Goal: Information Seeking & Learning: Find specific fact

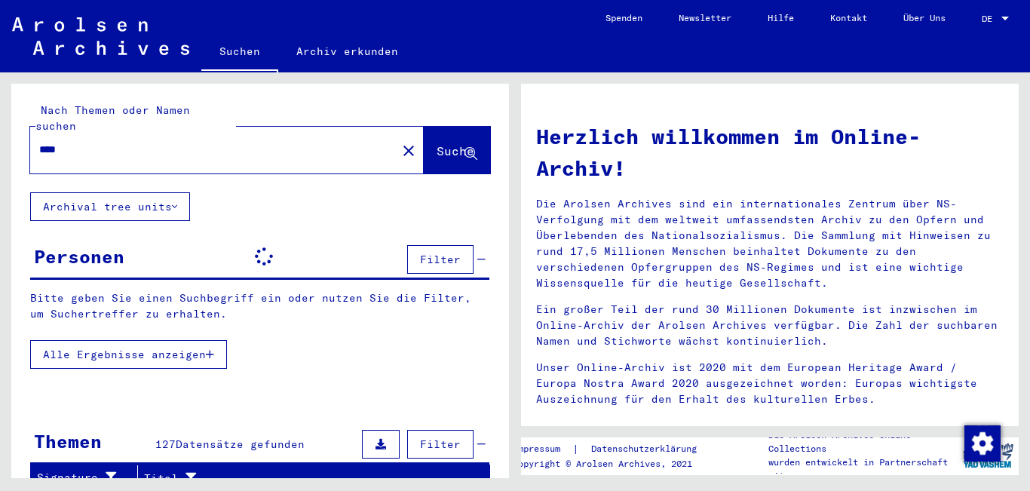
click at [105, 142] on input "****" at bounding box center [208, 150] width 339 height 16
type input "**********"
click at [437, 143] on span "Suche" at bounding box center [456, 150] width 38 height 15
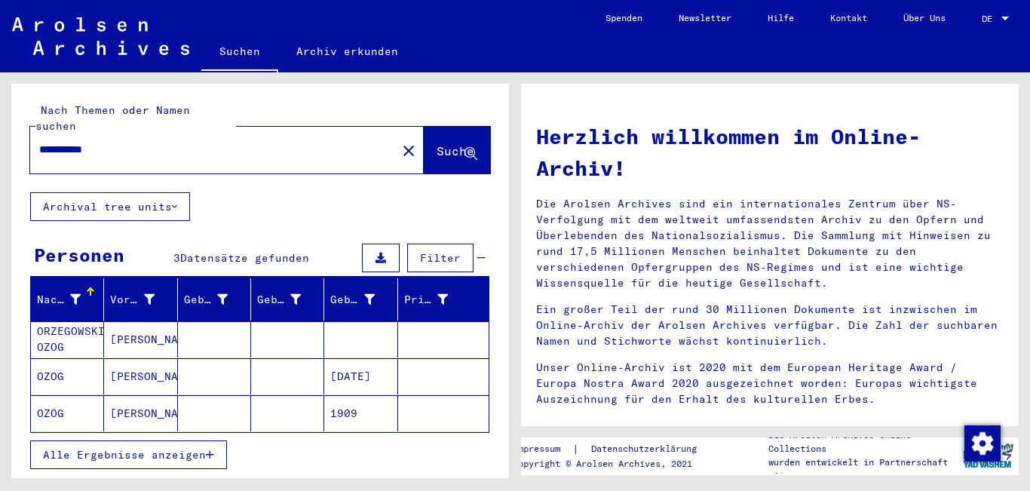
click at [55, 324] on mat-cell "ORZEGOWSKI OZOG" at bounding box center [67, 339] width 73 height 36
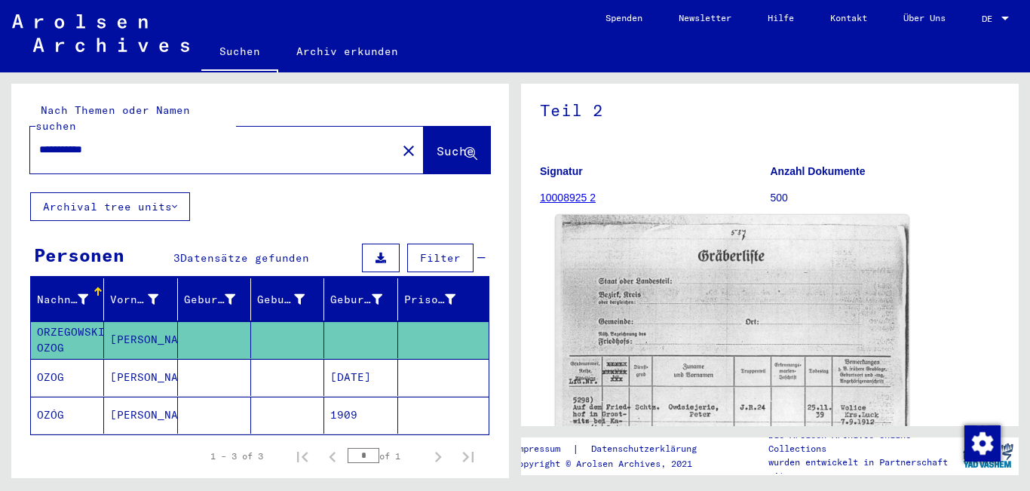
scroll to position [151, 0]
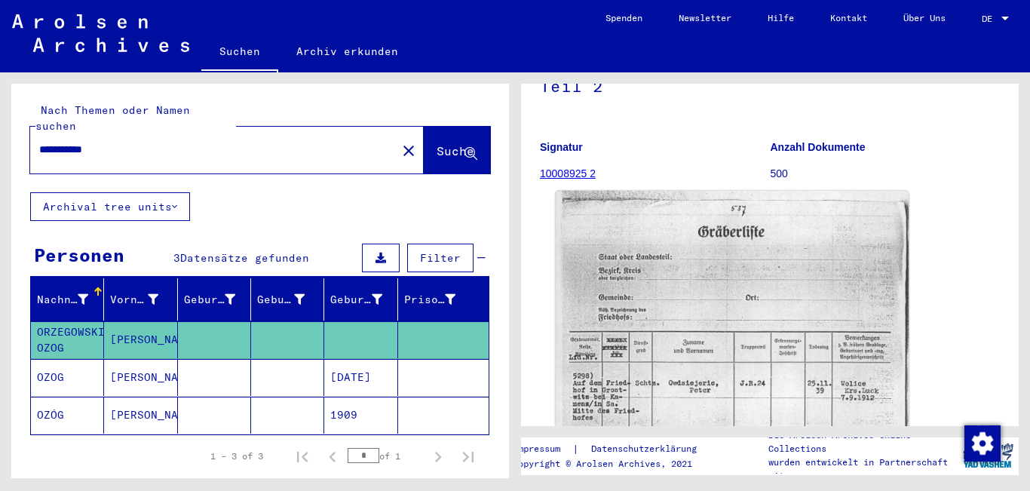
click at [667, 327] on img at bounding box center [732, 440] width 353 height 499
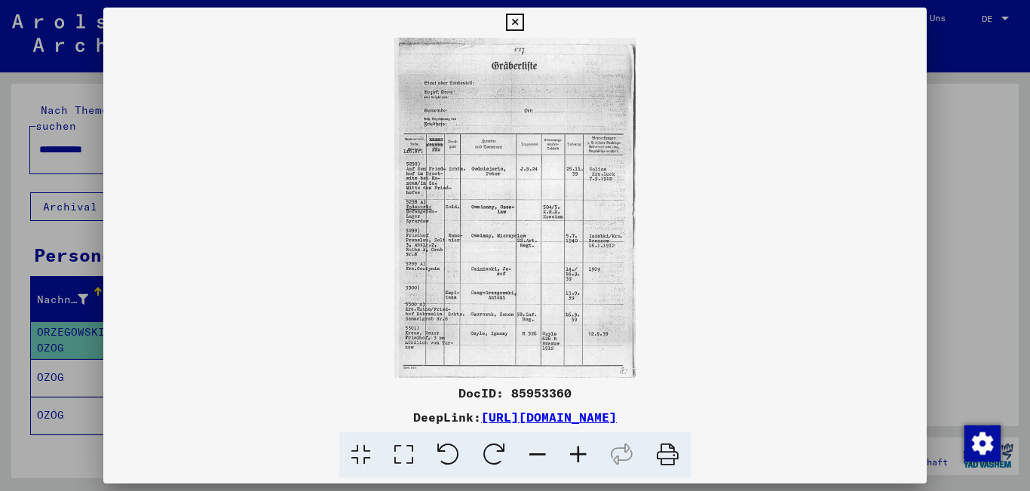
click at [578, 450] on icon at bounding box center [578, 455] width 41 height 46
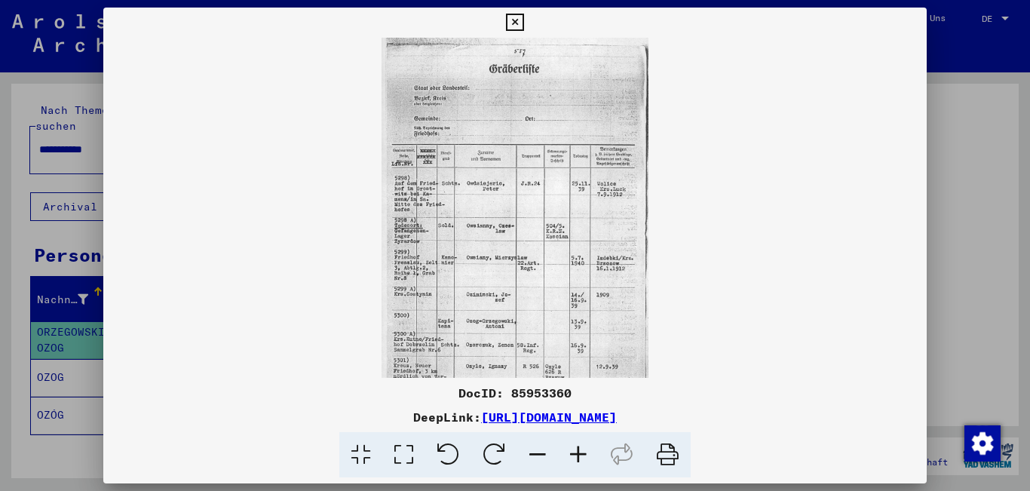
click at [578, 450] on icon at bounding box center [578, 455] width 41 height 46
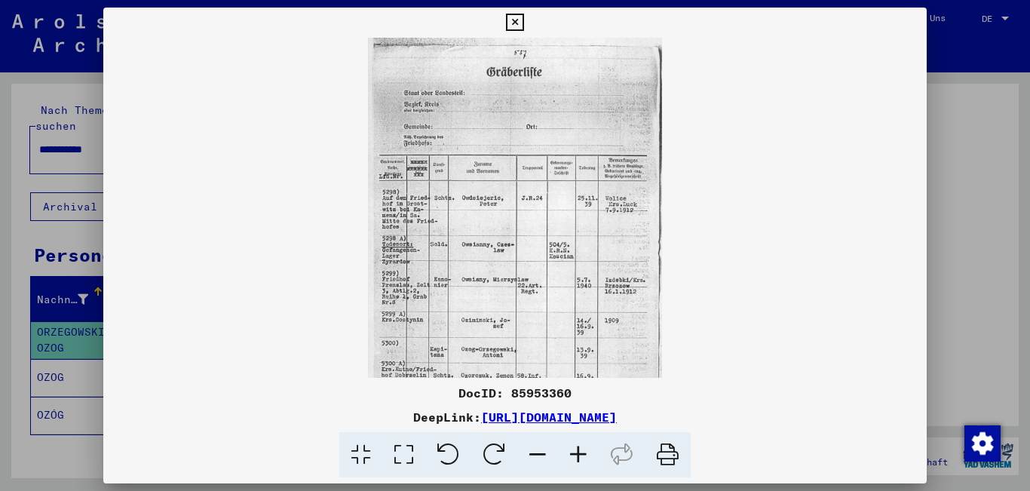
click at [578, 450] on icon at bounding box center [578, 455] width 41 height 46
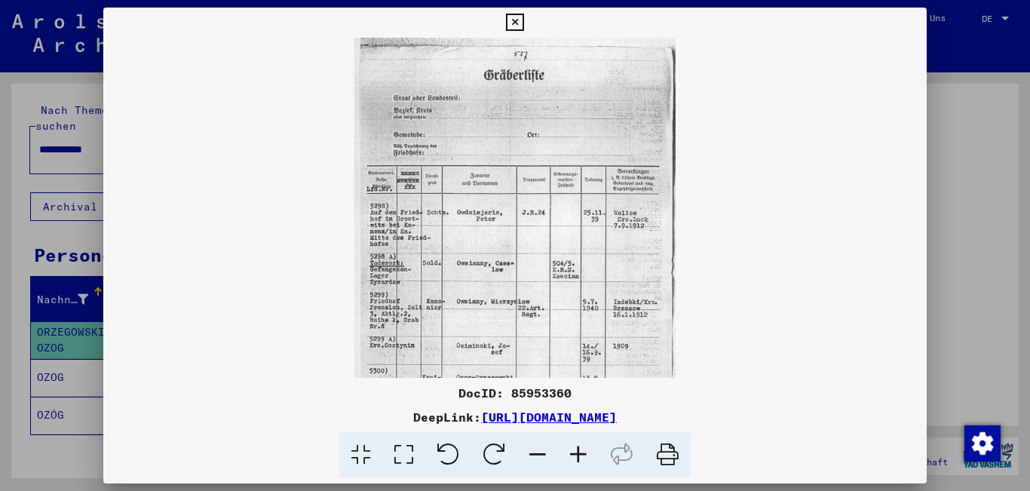
click at [578, 450] on icon at bounding box center [578, 455] width 41 height 46
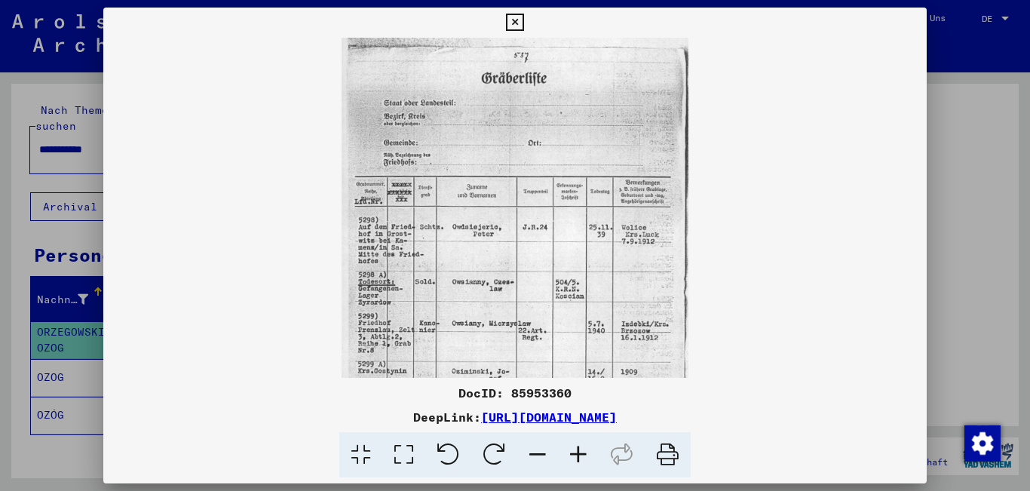
click at [578, 450] on icon at bounding box center [578, 455] width 41 height 46
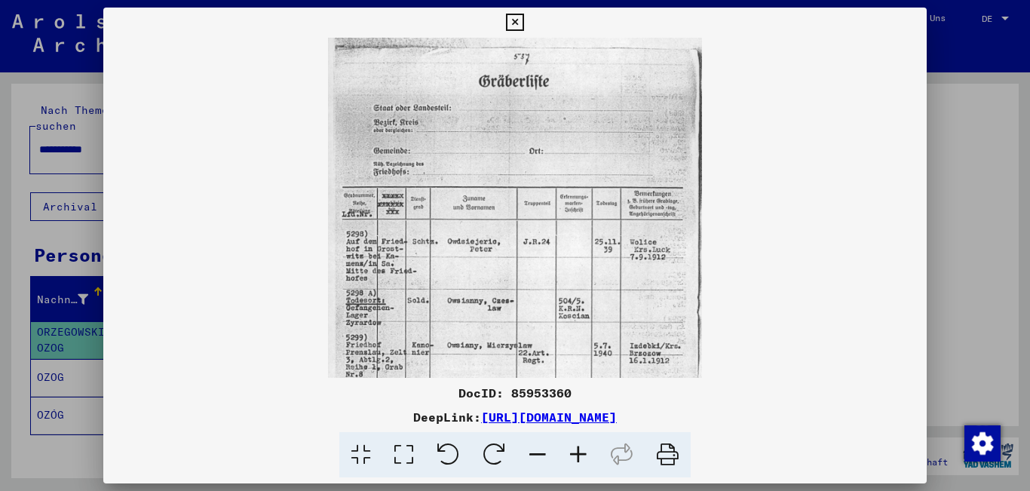
click at [578, 450] on icon at bounding box center [578, 455] width 41 height 46
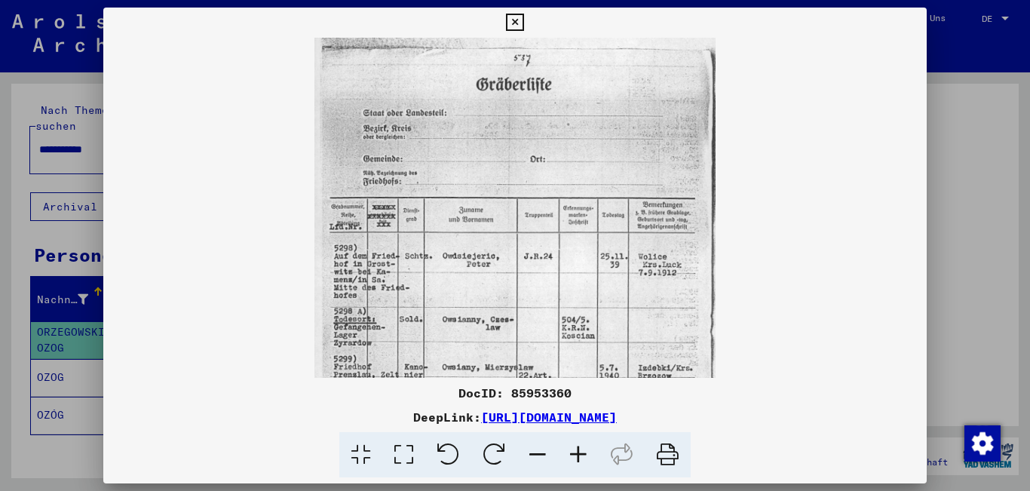
click at [578, 450] on icon at bounding box center [578, 455] width 41 height 46
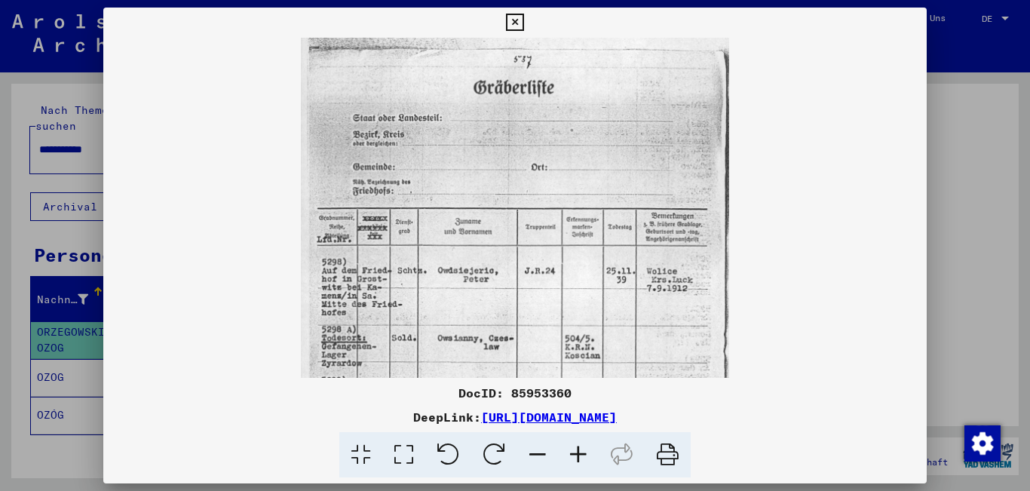
click at [578, 450] on icon at bounding box center [578, 455] width 41 height 46
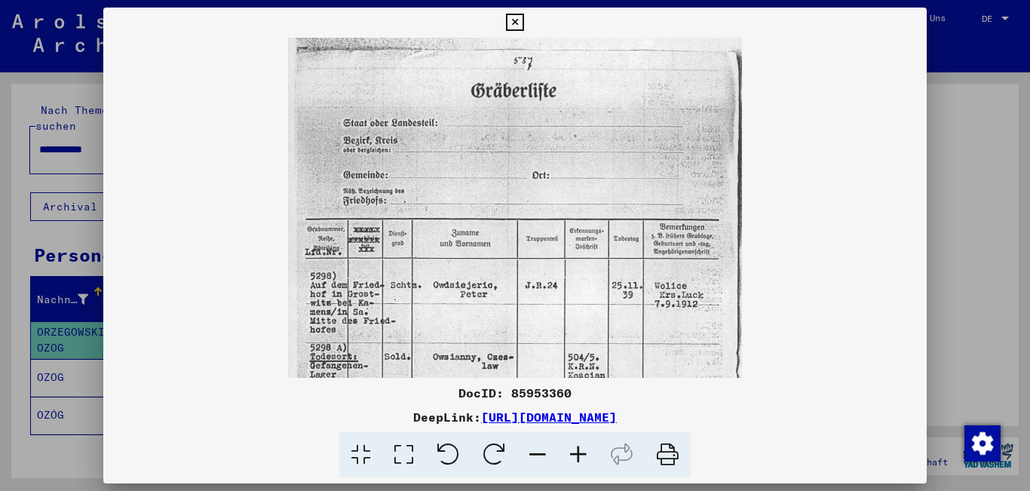
click at [578, 450] on icon at bounding box center [578, 455] width 41 height 46
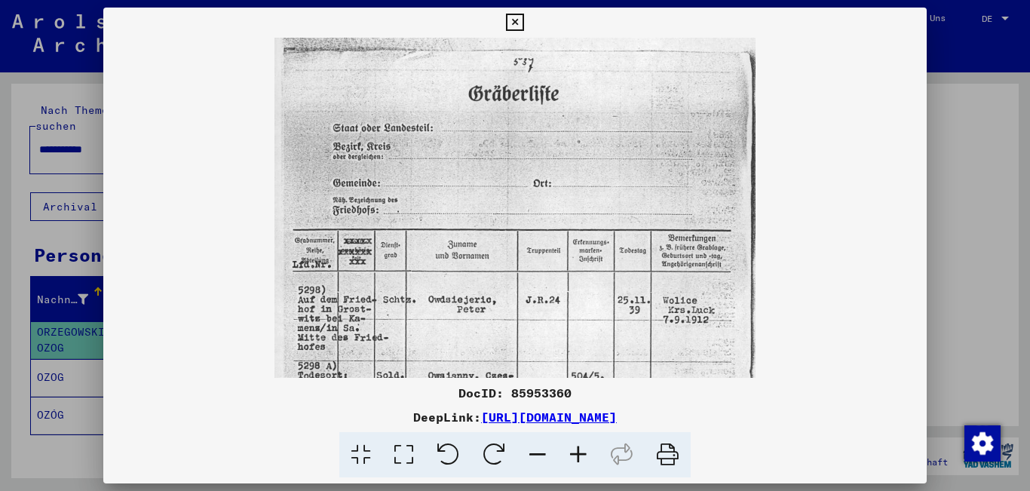
click at [578, 450] on icon at bounding box center [578, 455] width 41 height 46
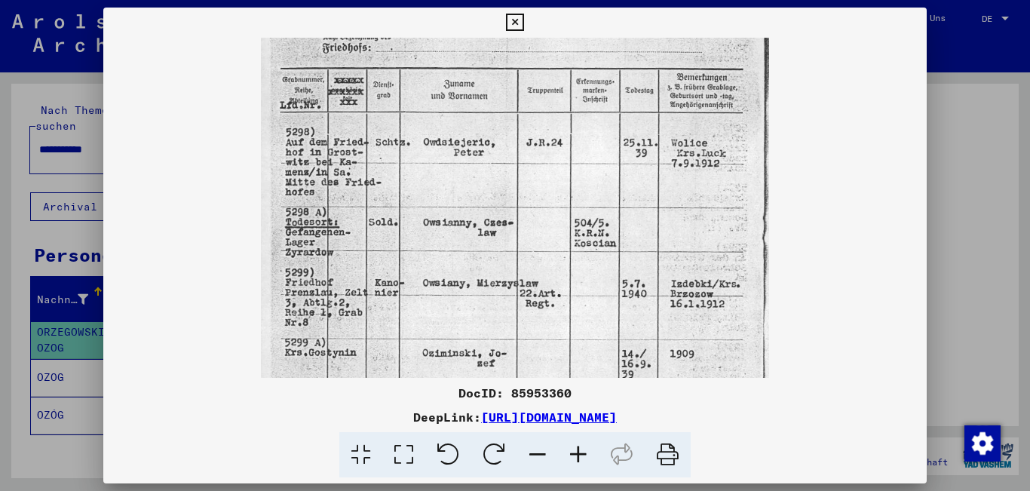
scroll to position [183, 0]
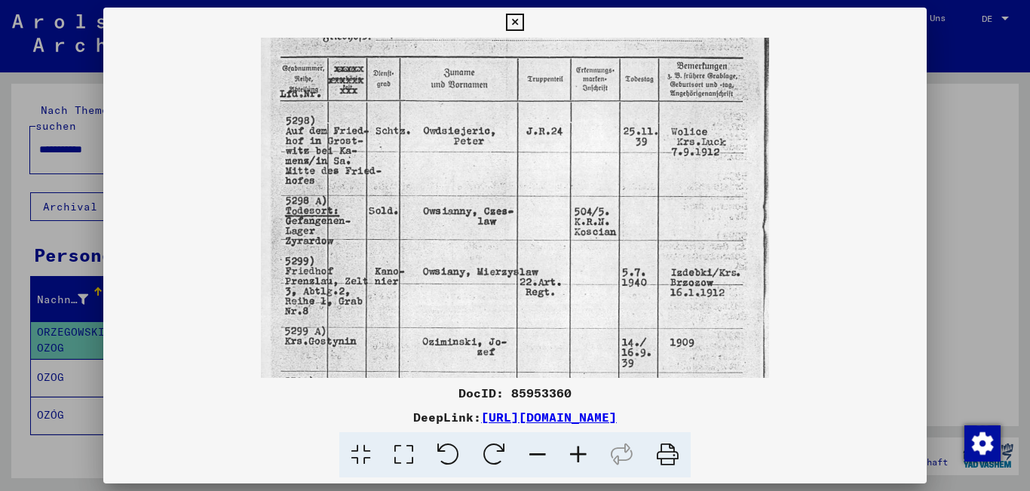
drag, startPoint x: 479, startPoint y: 313, endPoint x: 496, endPoint y: 130, distance: 184.0
click at [496, 130] on img at bounding box center [515, 212] width 508 height 717
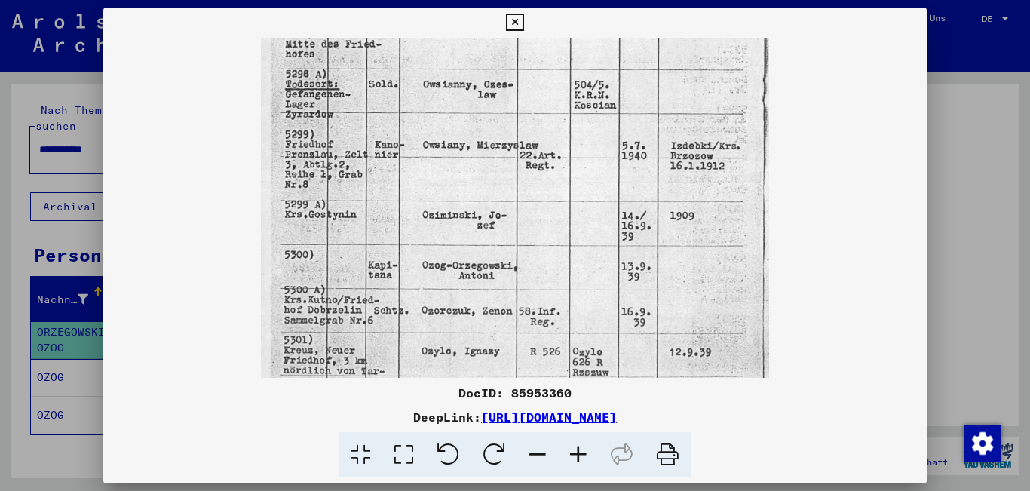
scroll to position [306, 0]
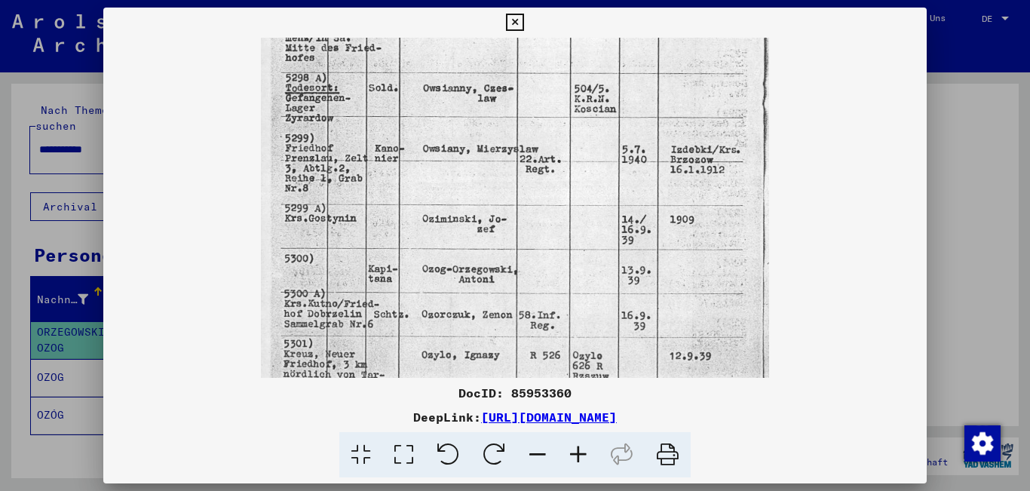
drag, startPoint x: 494, startPoint y: 348, endPoint x: 517, endPoint y: 226, distance: 125.2
click at [517, 226] on img at bounding box center [515, 89] width 508 height 717
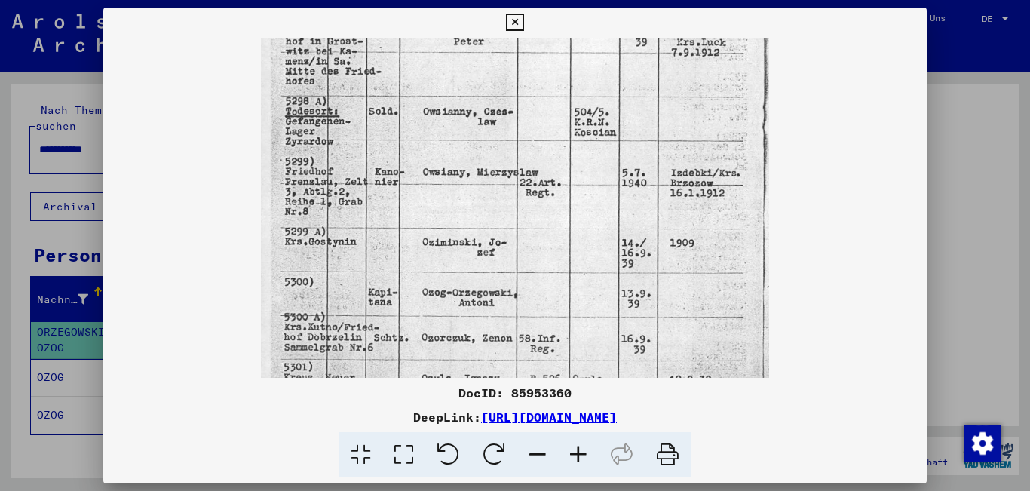
drag, startPoint x: 542, startPoint y: 299, endPoint x: 545, endPoint y: 322, distance: 23.6
click at [545, 322] on img at bounding box center [515, 113] width 508 height 717
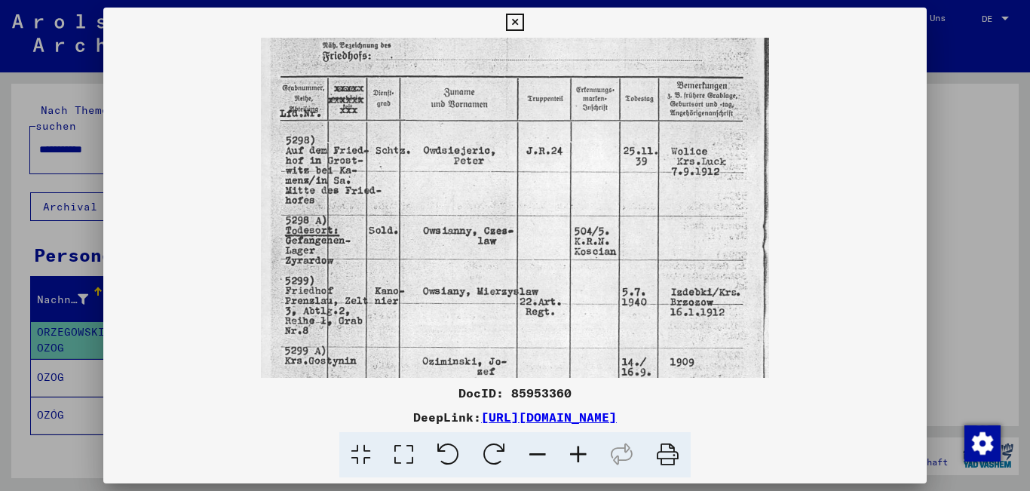
drag, startPoint x: 530, startPoint y: 217, endPoint x: 554, endPoint y: 287, distance: 73.2
click at [541, 337] on img at bounding box center [515, 232] width 508 height 717
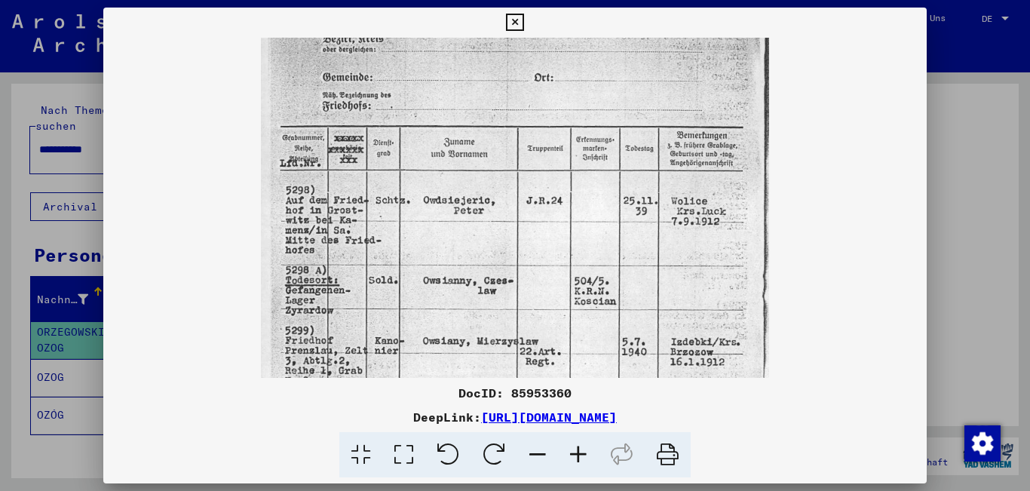
scroll to position [132, 0]
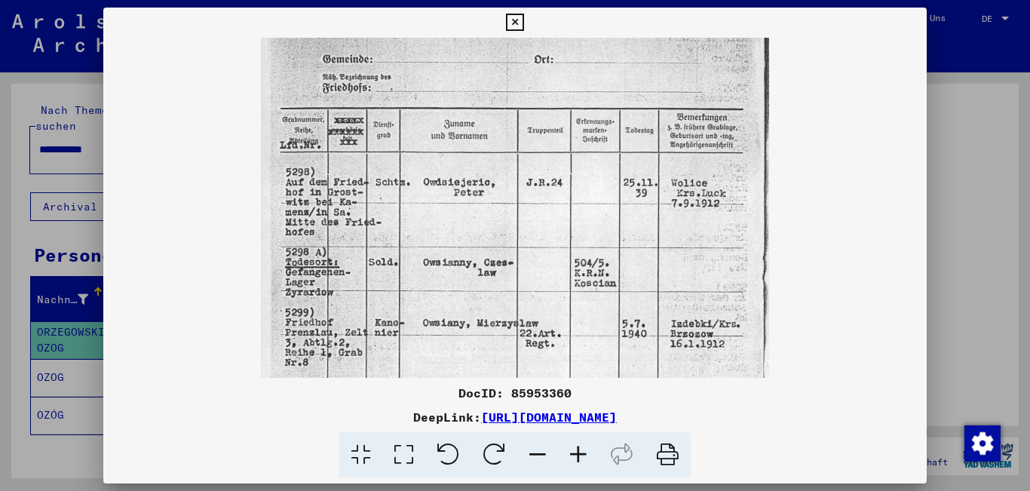
drag, startPoint x: 545, startPoint y: 192, endPoint x: 553, endPoint y: 223, distance: 31.8
click at [553, 223] on img at bounding box center [515, 264] width 508 height 717
click at [517, 22] on icon at bounding box center [514, 23] width 17 height 18
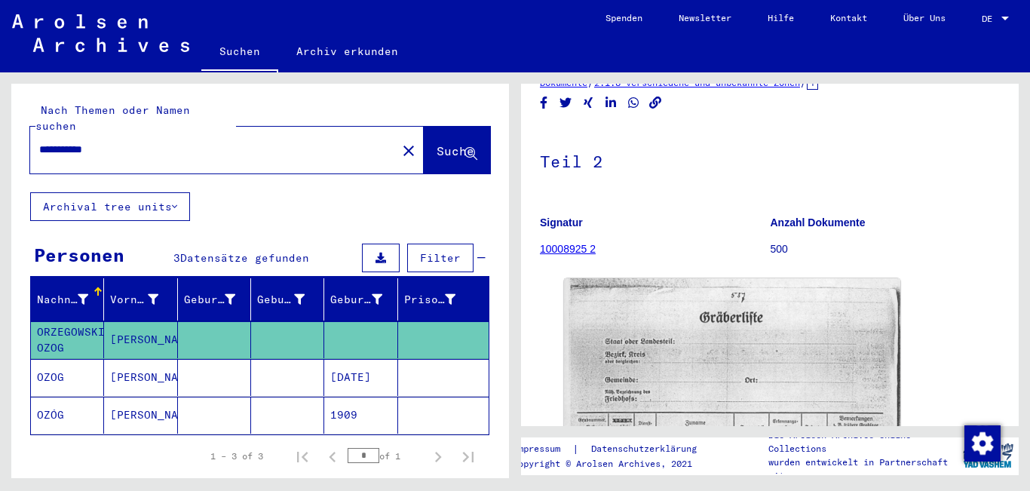
scroll to position [0, 0]
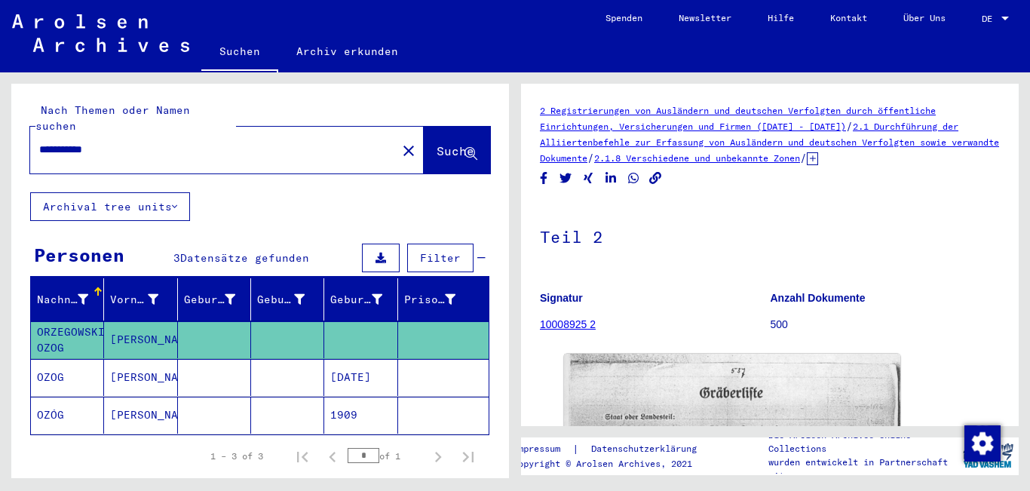
click at [57, 364] on mat-cell "OZOG" at bounding box center [67, 377] width 73 height 37
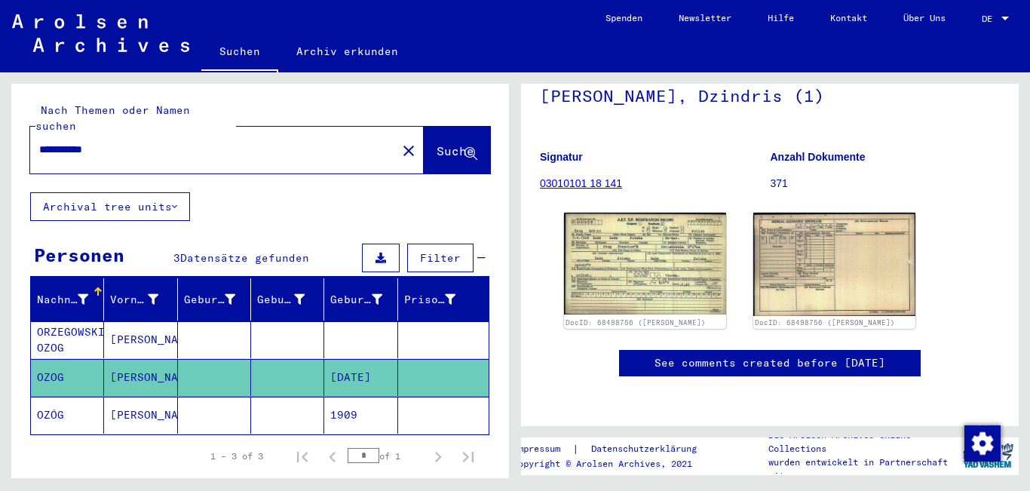
scroll to position [151, 0]
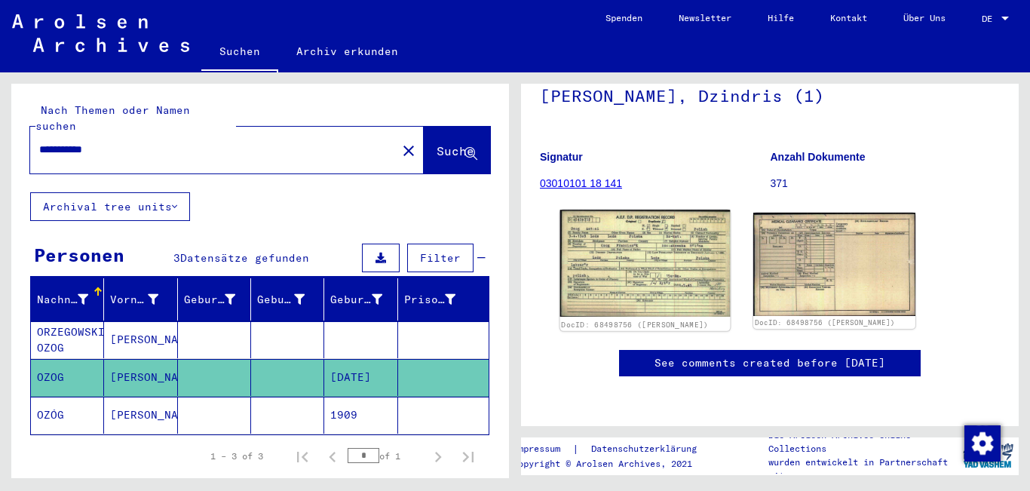
click at [639, 246] on img at bounding box center [645, 263] width 170 height 107
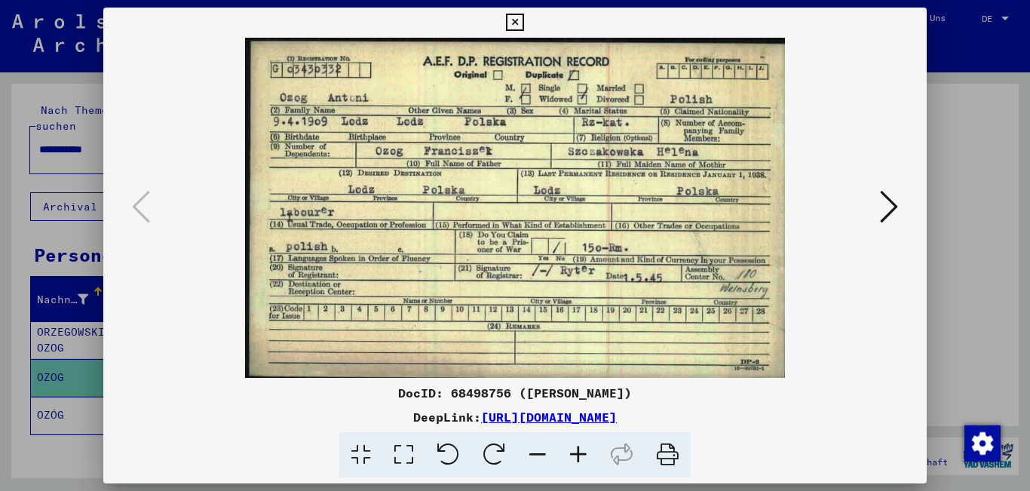
click at [895, 202] on icon at bounding box center [889, 207] width 18 height 36
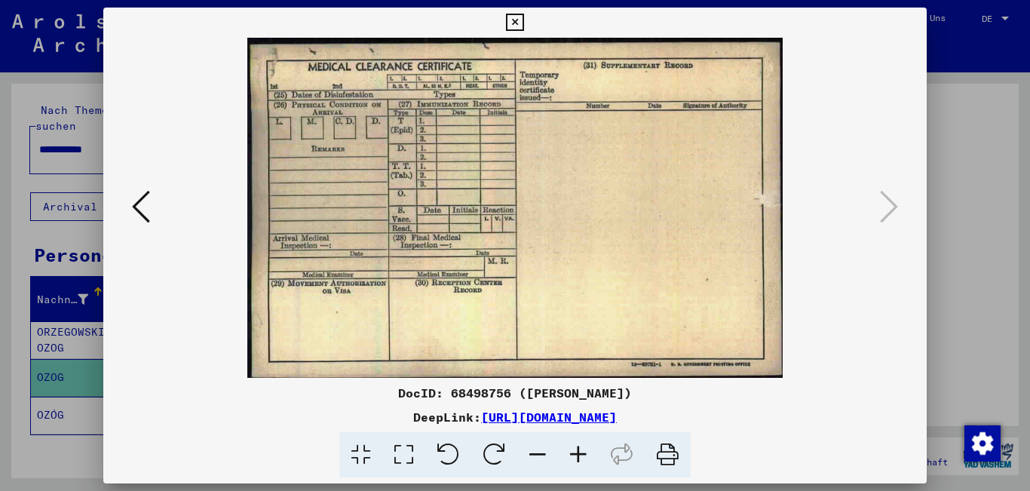
click at [515, 20] on icon at bounding box center [514, 23] width 17 height 18
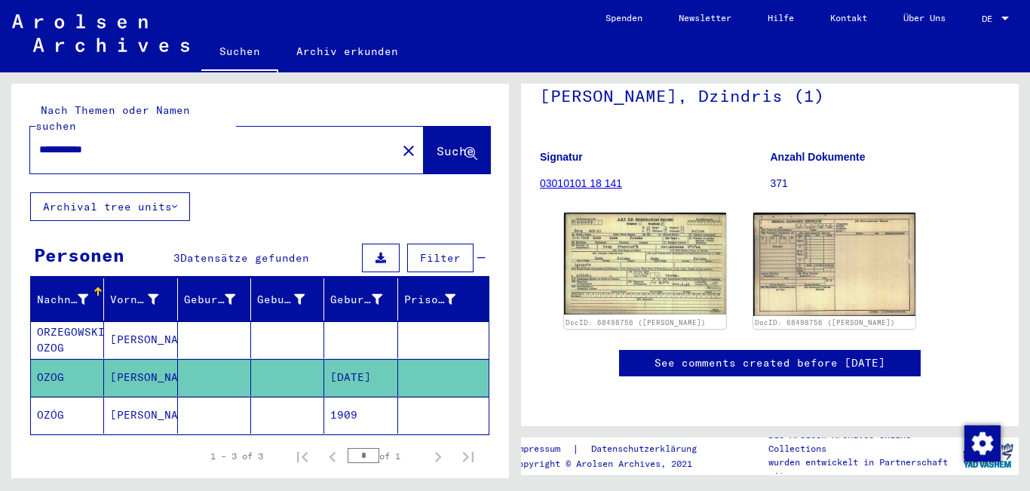
click at [39, 397] on mat-cell "OZÓG" at bounding box center [67, 415] width 73 height 37
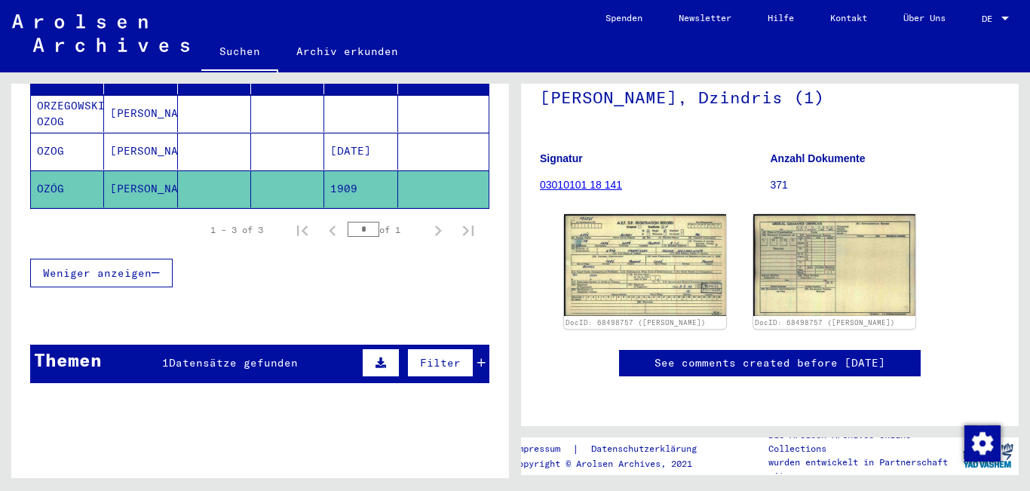
scroll to position [245, 0]
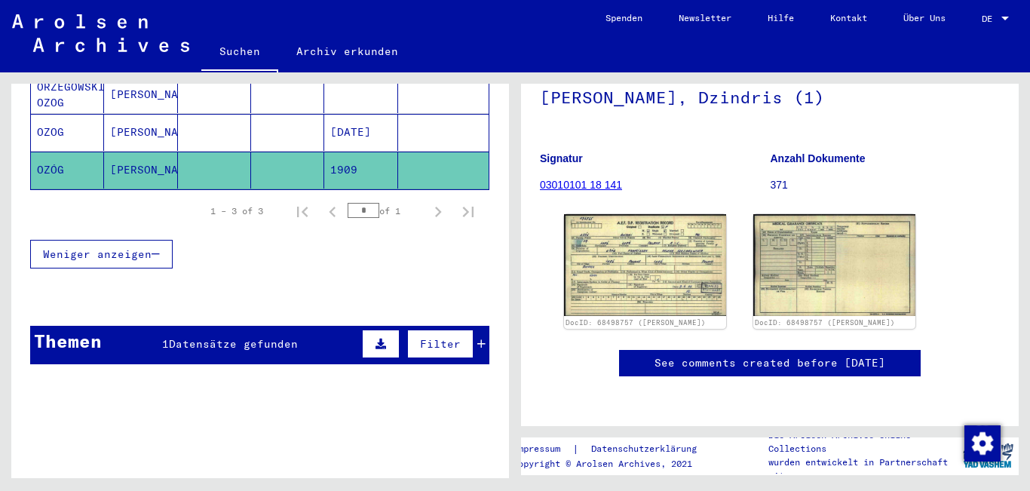
click at [195, 337] on span "Datensätze gefunden" at bounding box center [233, 344] width 129 height 14
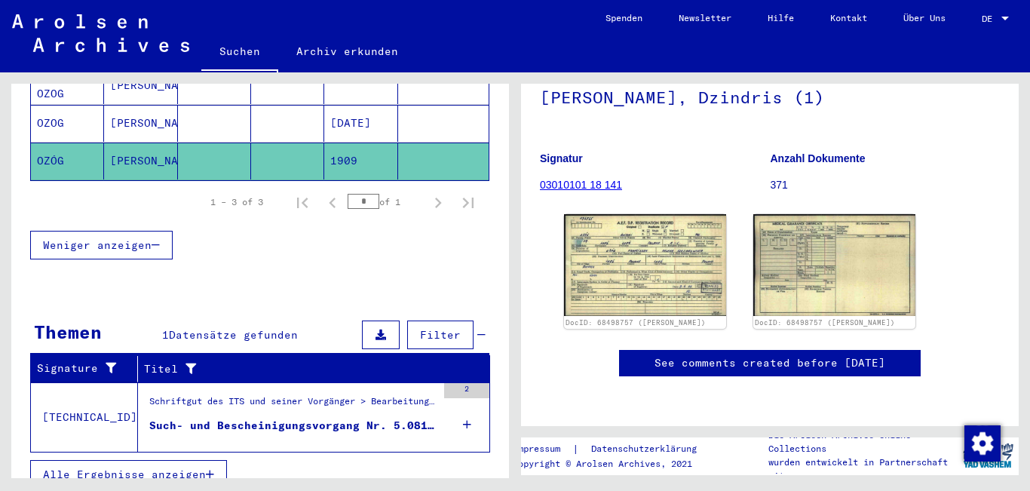
scroll to position [257, 0]
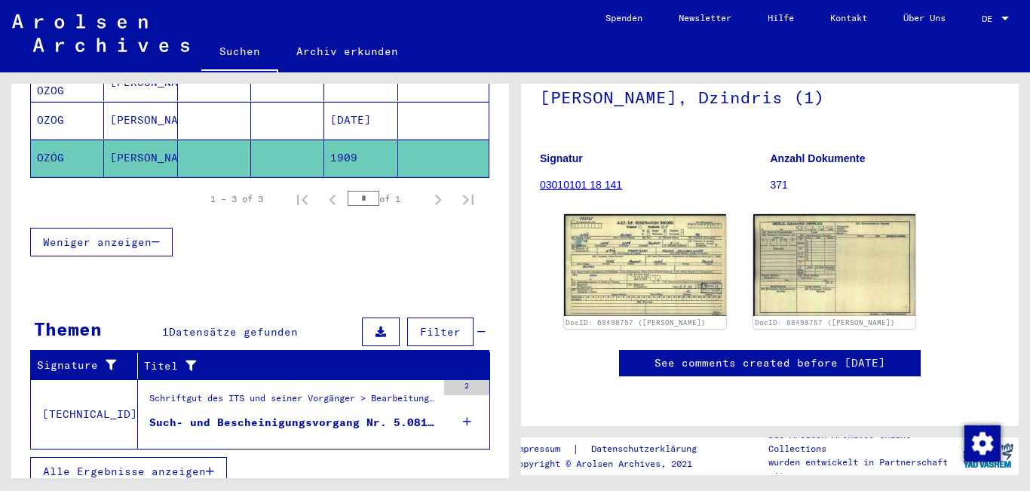
click at [261, 415] on div "Such- und Bescheinigungsvorgang Nr. 5.081.694 für [PERSON_NAME] geboren [DEMOGR…" at bounding box center [292, 423] width 287 height 16
